Goal: Find specific page/section: Find specific page/section

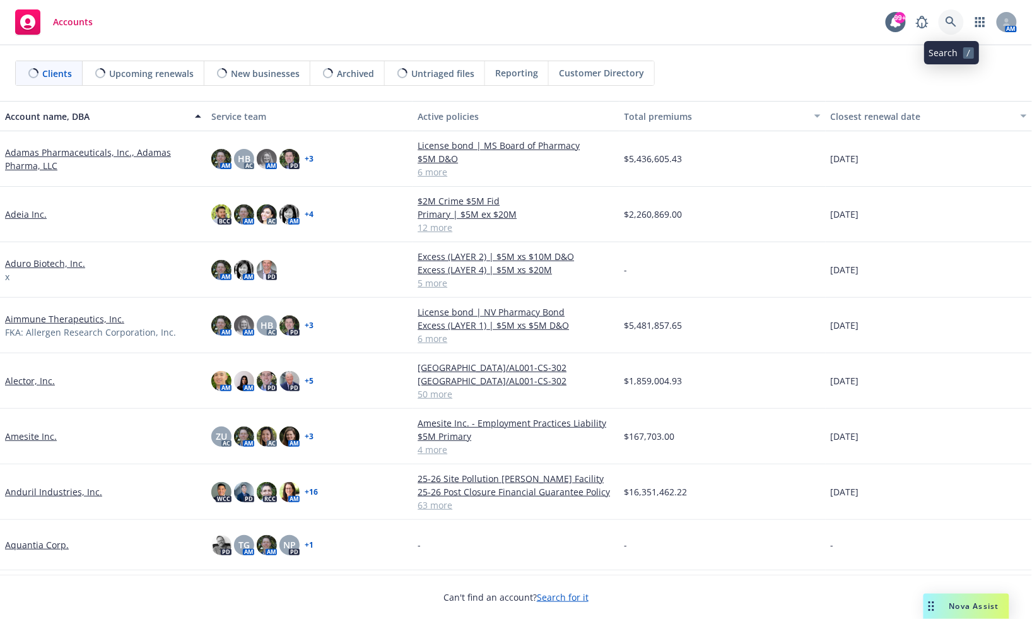
click at [951, 22] on icon at bounding box center [951, 21] width 11 height 11
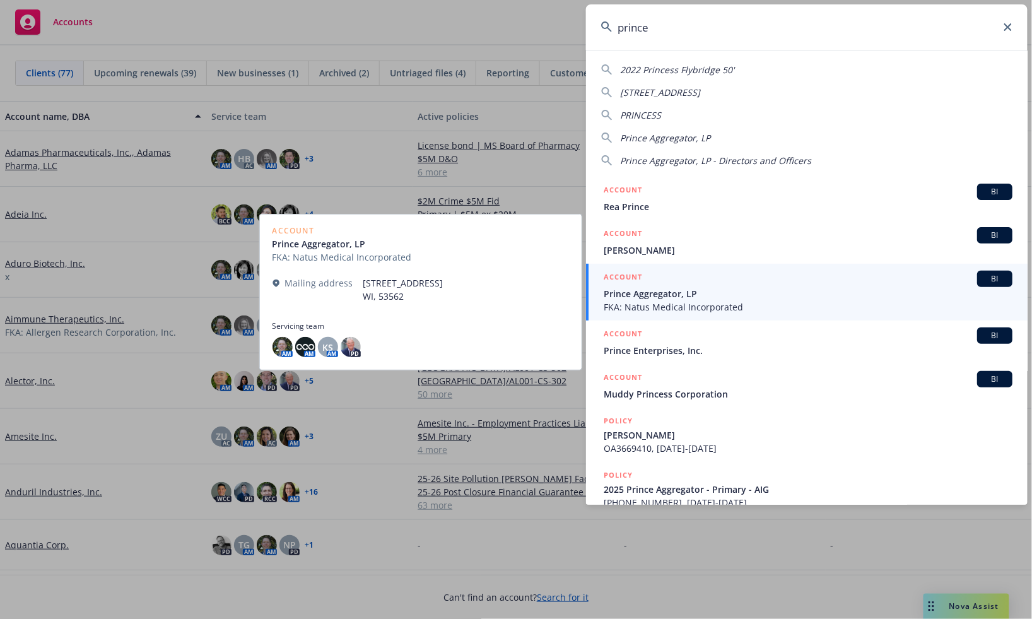
type input "prince"
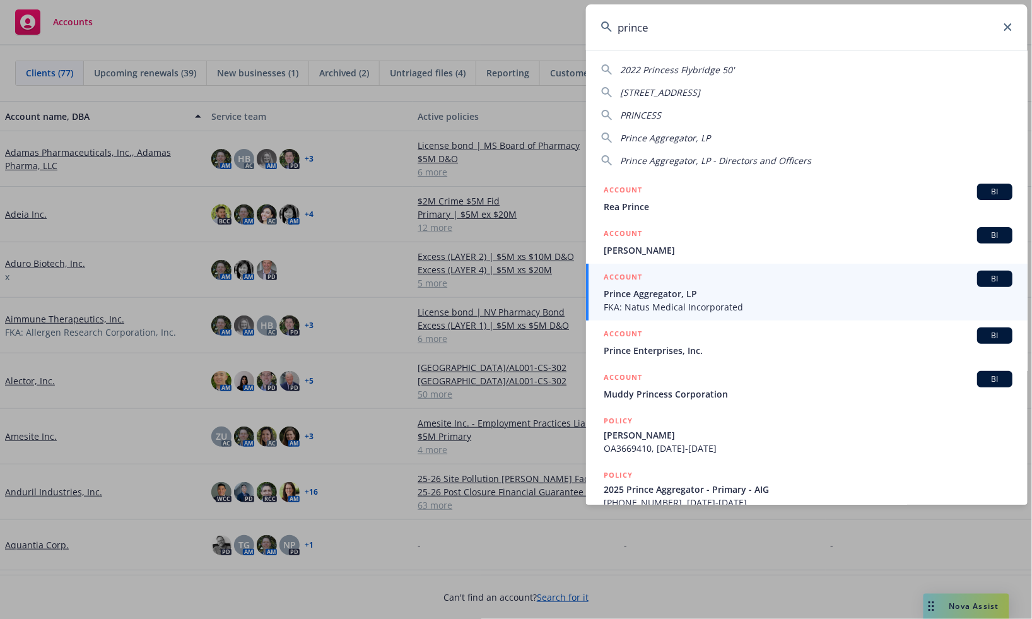
click at [659, 295] on span "Prince Aggregator, LP" at bounding box center [808, 293] width 409 height 13
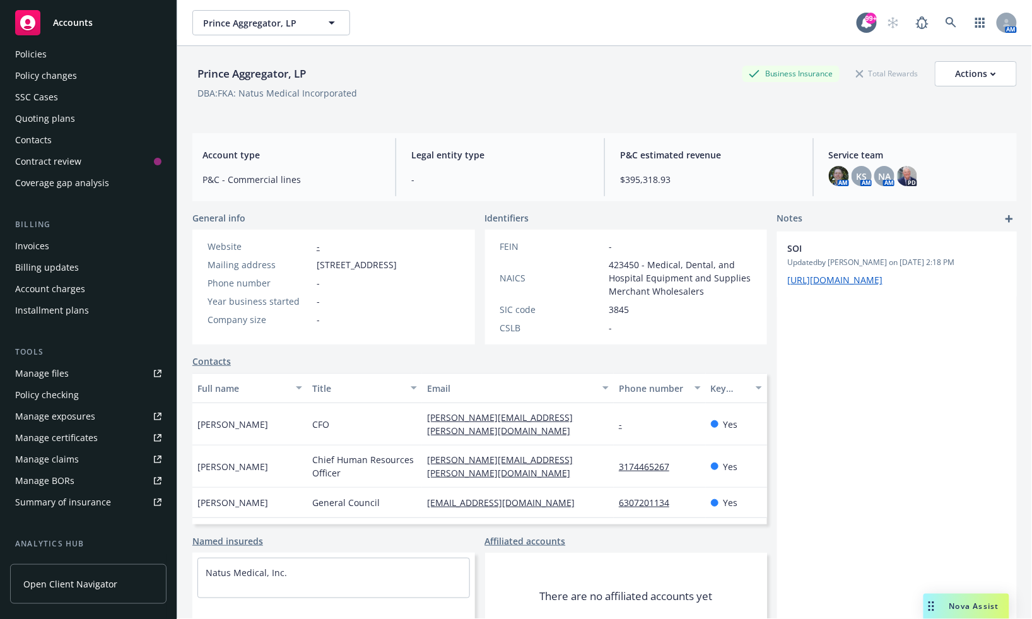
scroll to position [70, 0]
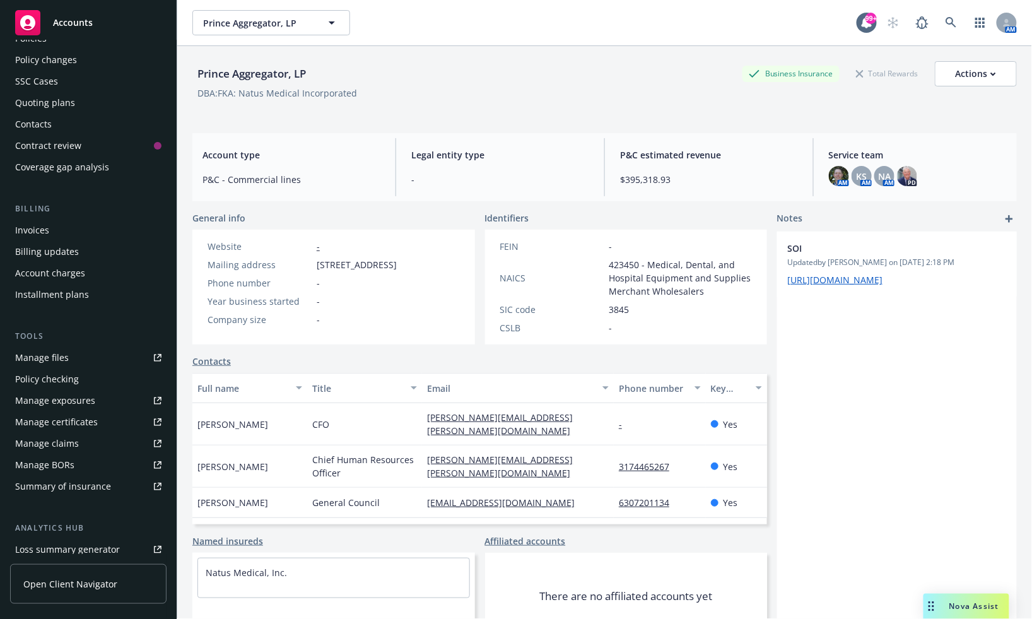
click at [45, 360] on div "Manage files" at bounding box center [42, 358] width 54 height 20
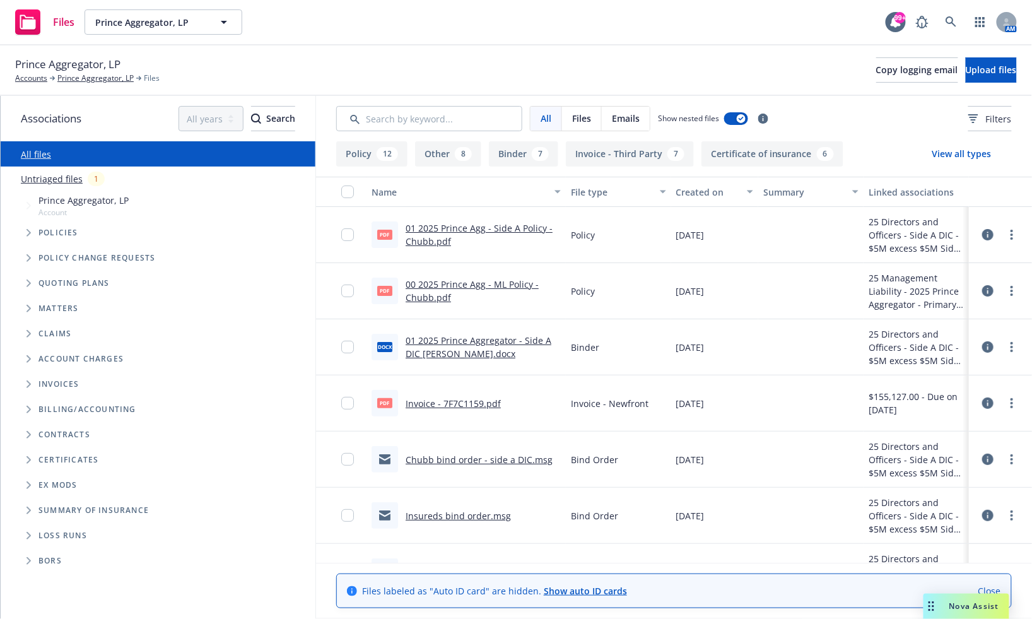
click at [467, 284] on link "00 2025 Prince Agg - ML Policy - Chubb.pdf" at bounding box center [472, 290] width 133 height 25
